Goal: Task Accomplishment & Management: Use online tool/utility

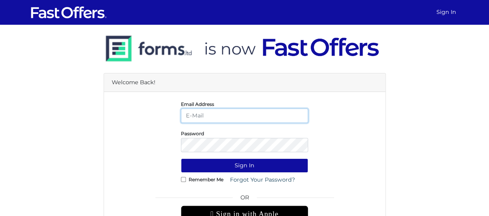
click at [262, 116] on input "email" at bounding box center [244, 116] width 127 height 14
type input "[EMAIL_ADDRESS][DOMAIN_NAME]"
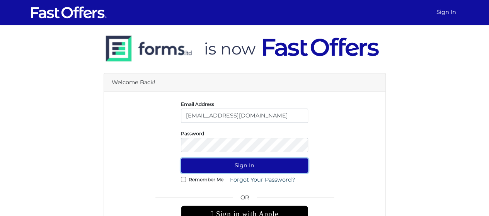
click at [247, 163] on button "Sign In" at bounding box center [244, 166] width 127 height 14
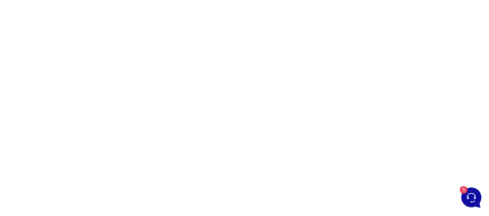
scroll to position [126, 0]
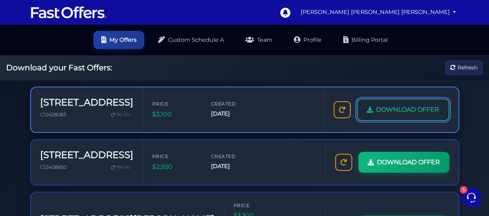
click at [408, 106] on span "DOWNLOAD OFFER" at bounding box center [407, 110] width 63 height 10
